Goal: Task Accomplishment & Management: Use online tool/utility

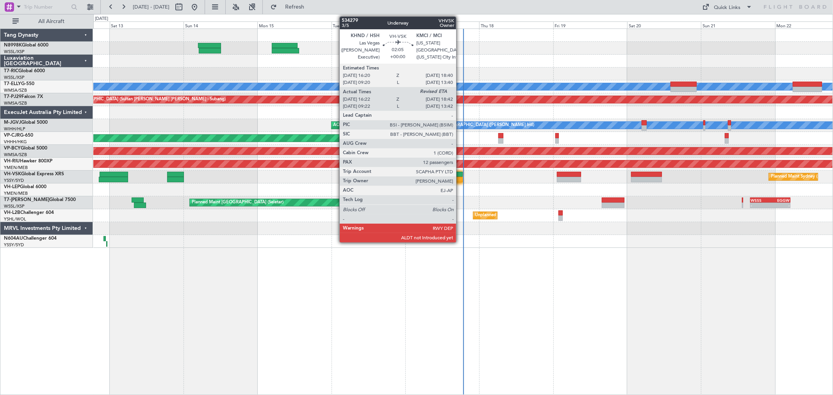
click at [460, 173] on div at bounding box center [458, 174] width 7 height 5
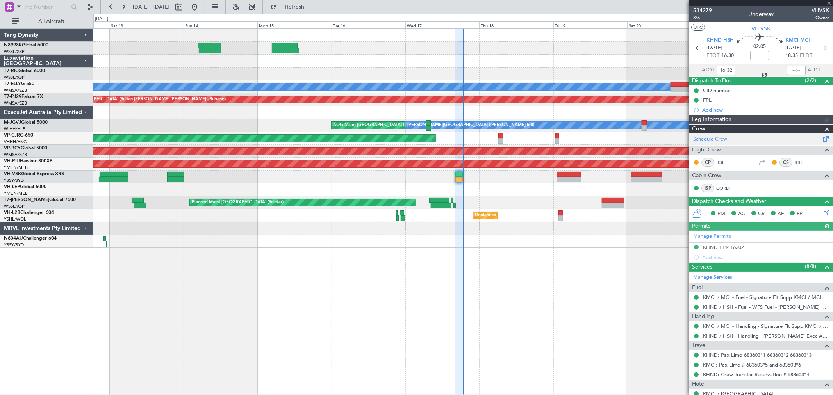
type input "[PERSON_NAME] (LEU)"
click at [599, 69] on div at bounding box center [796, 70] width 19 height 9
click at [599, 71] on div at bounding box center [796, 70] width 19 height 9
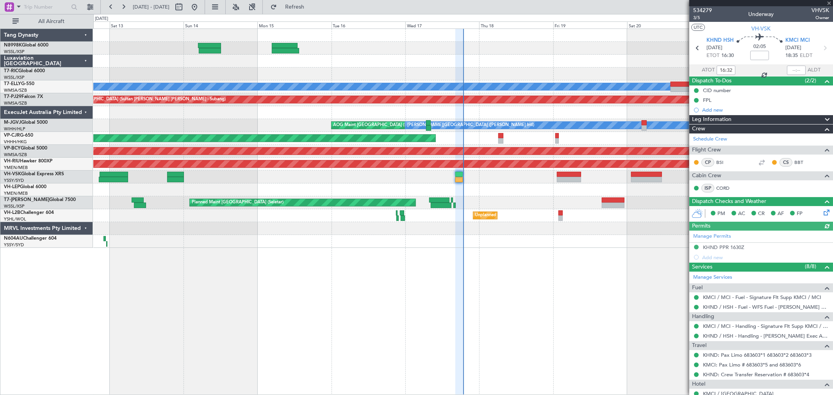
click at [599, 71] on div at bounding box center [796, 70] width 19 height 9
click at [599, 72] on input "text" at bounding box center [796, 70] width 19 height 9
type input "18:49"
click at [339, 91] on div "Planned Maint [GEOGRAPHIC_DATA] ([GEOGRAPHIC_DATA] Intl) [PERSON_NAME]" at bounding box center [462, 86] width 739 height 13
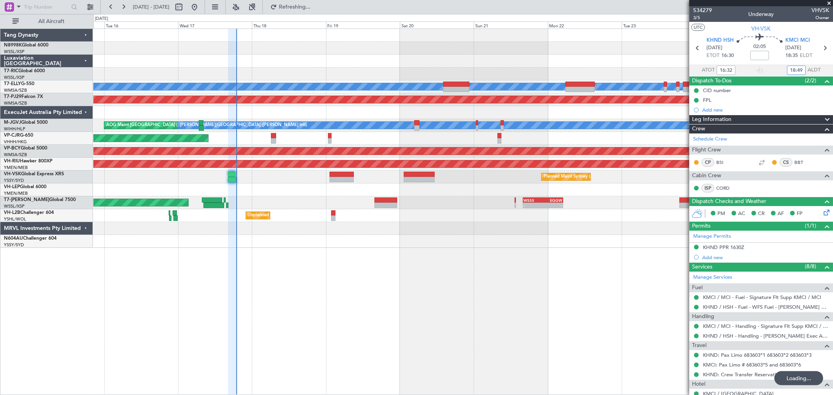
click at [335, 71] on div at bounding box center [462, 74] width 739 height 13
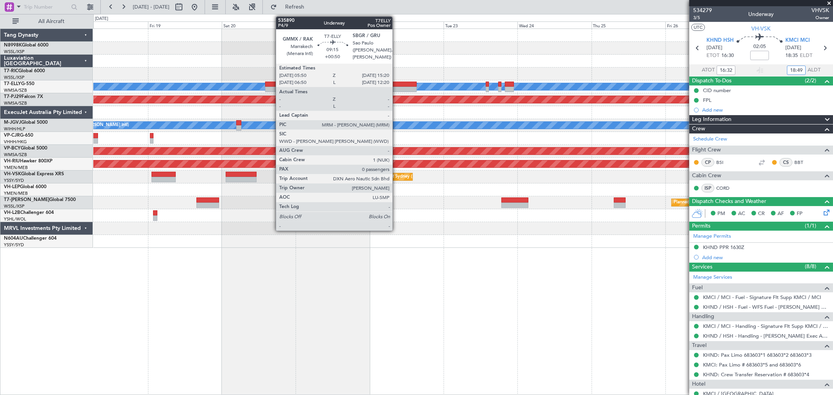
click at [396, 82] on div at bounding box center [401, 84] width 29 height 5
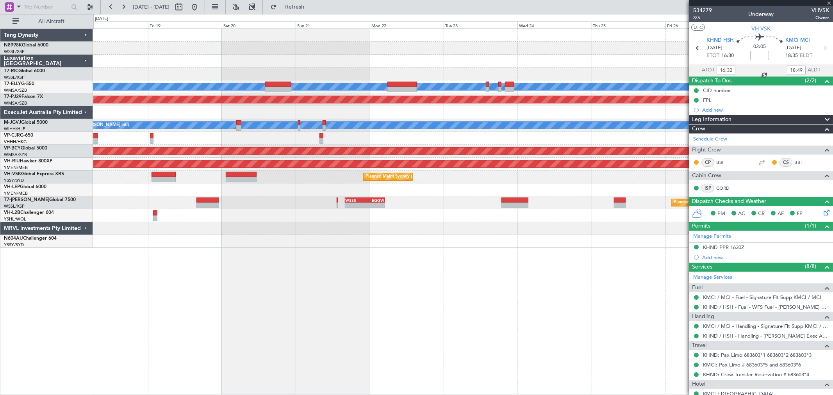
type input "+00:50"
type input "0"
